Goal: Navigation & Orientation: Find specific page/section

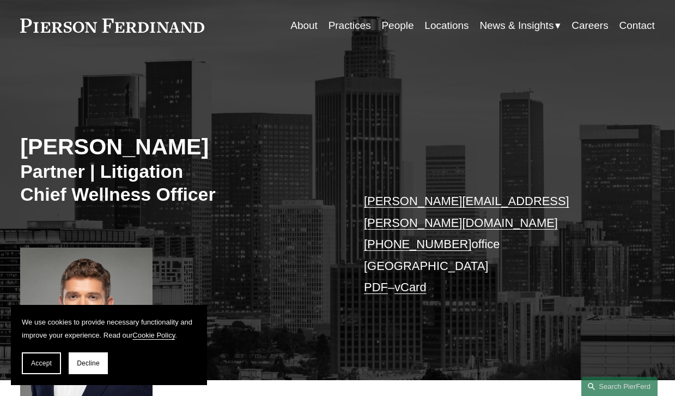
scroll to position [79, 0]
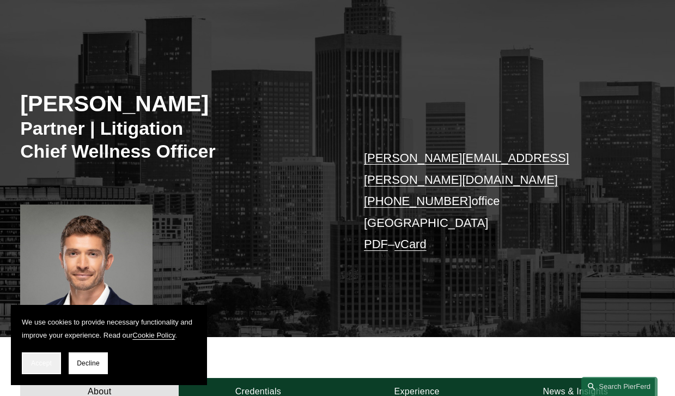
click at [44, 367] on button "Accept" at bounding box center [41, 363] width 39 height 22
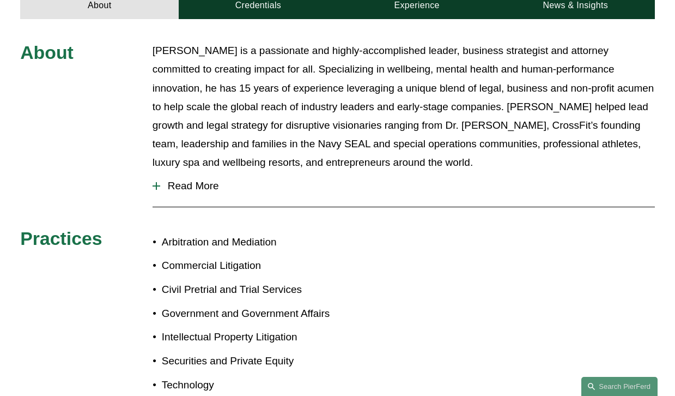
scroll to position [464, 0]
click at [177, 173] on button "Read More" at bounding box center [404, 186] width 502 height 28
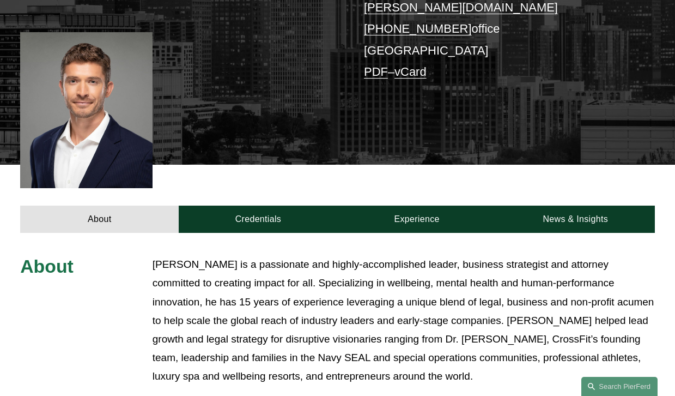
scroll to position [0, 0]
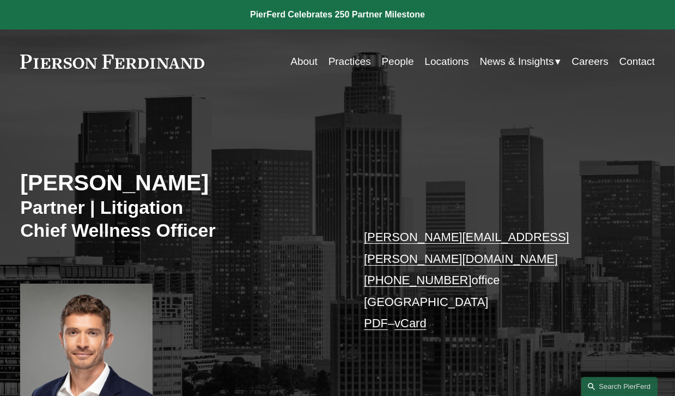
click at [301, 58] on link "About" at bounding box center [303, 61] width 27 height 21
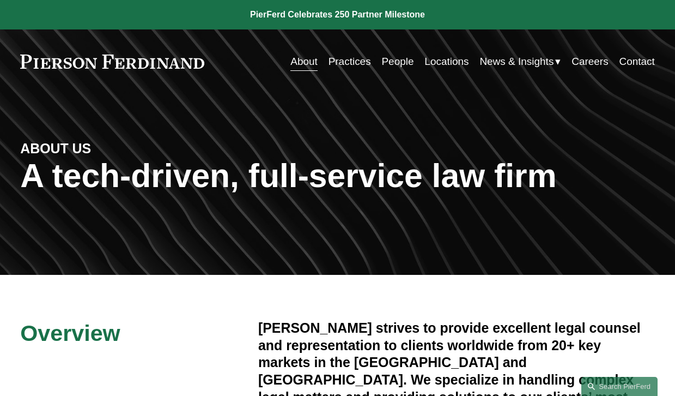
click at [436, 61] on link "Locations" at bounding box center [446, 61] width 44 height 21
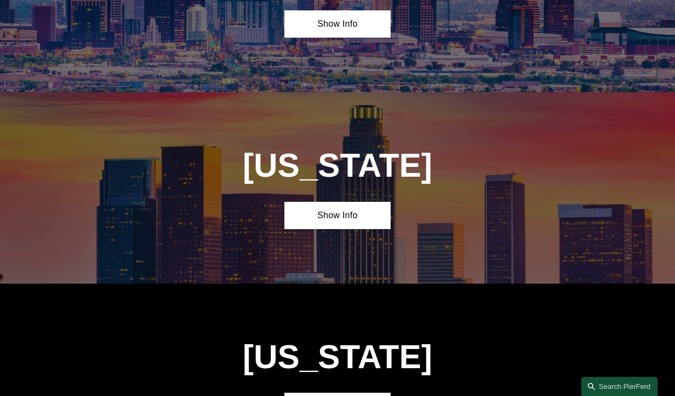
scroll to position [674, 0]
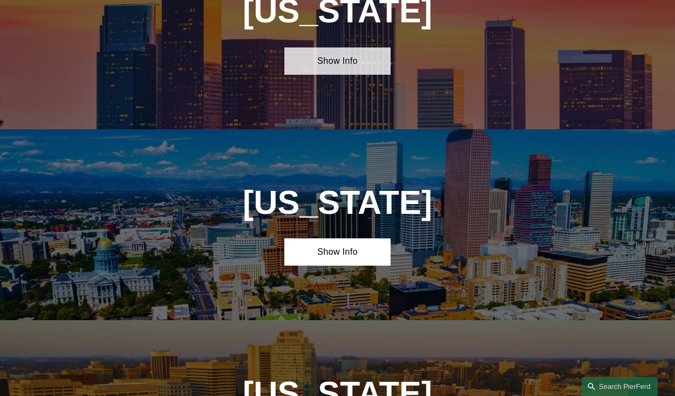
click at [366, 65] on link "Show Info" at bounding box center [337, 60] width 106 height 27
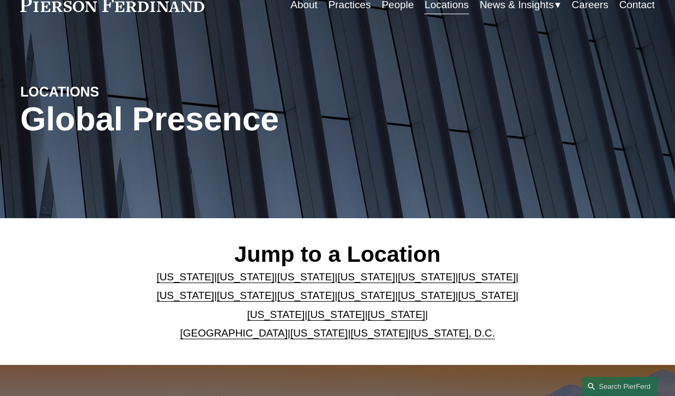
scroll to position [0, 0]
